Goal: Complete application form: Complete application form

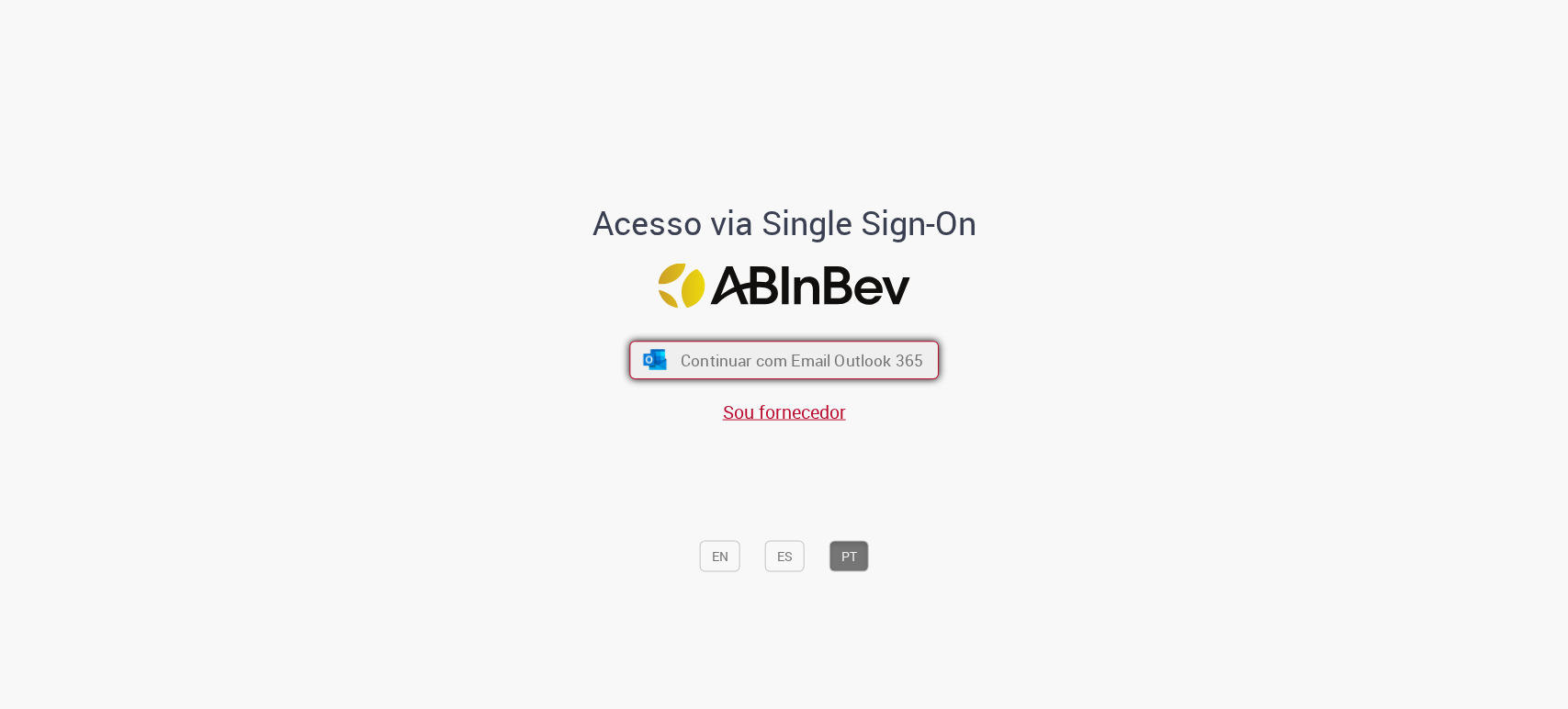
click at [821, 360] on span "Continuar com Email Outlook 365" at bounding box center [802, 361] width 242 height 21
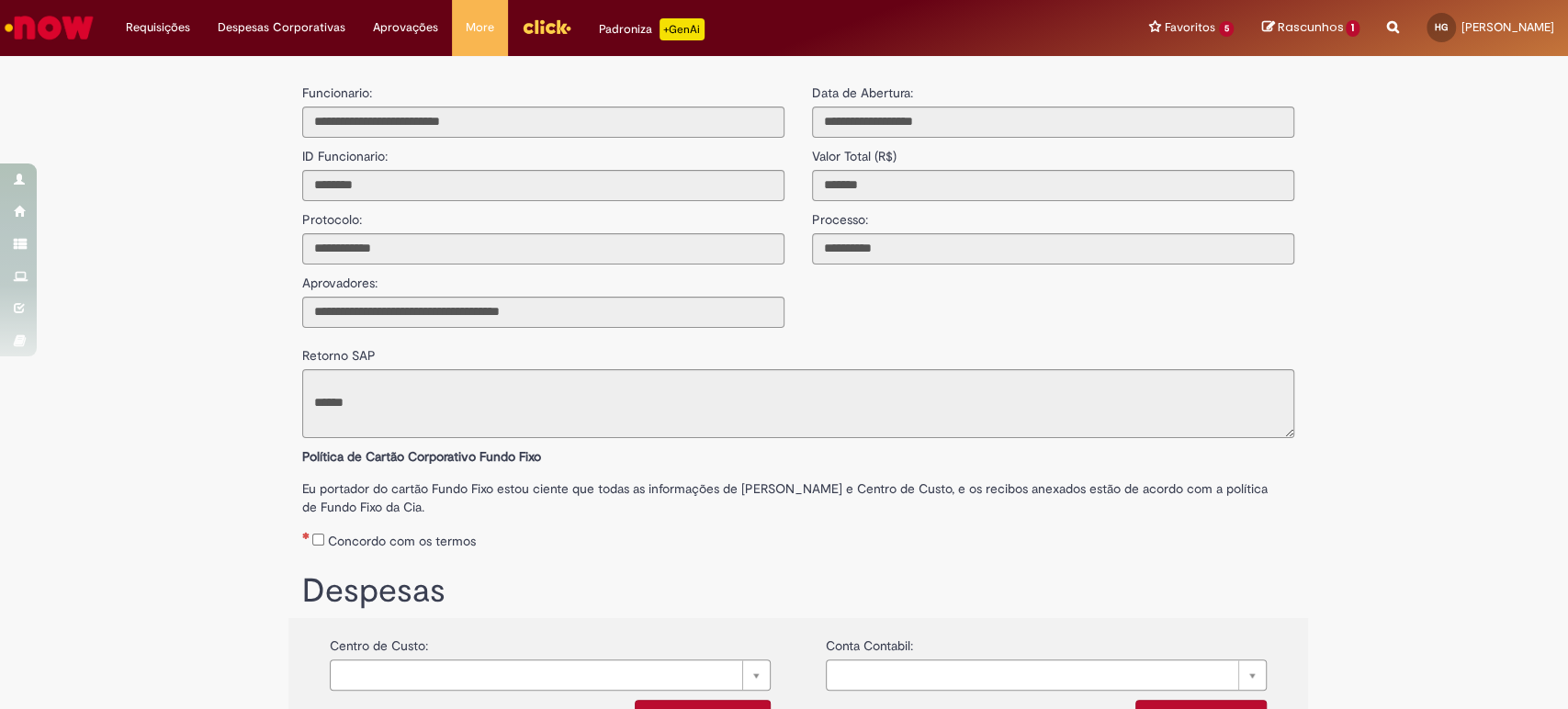
type input "**********"
click at [442, 400] on textarea at bounding box center [798, 403] width 992 height 69
